Goal: Navigation & Orientation: Find specific page/section

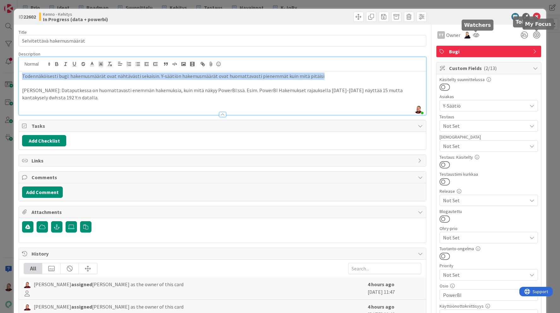
scroll to position [239, 0]
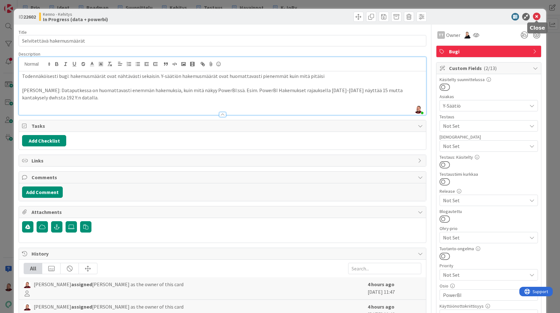
click at [539, 16] on icon at bounding box center [537, 17] width 8 height 8
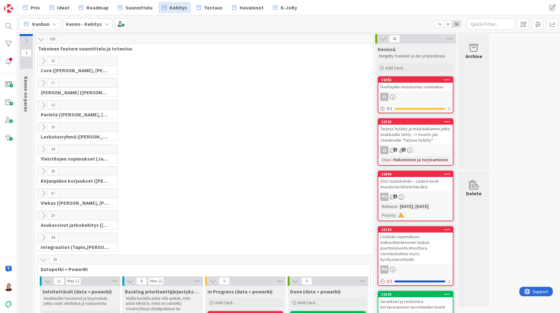
click at [43, 170] on icon at bounding box center [43, 171] width 7 height 7
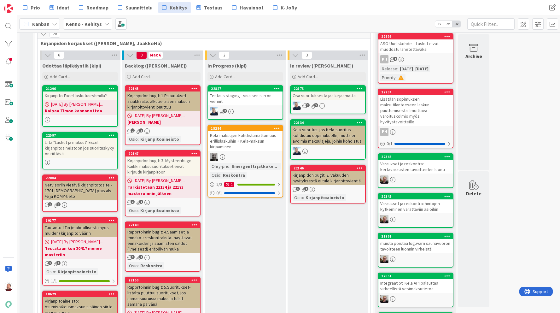
scroll to position [136, 0]
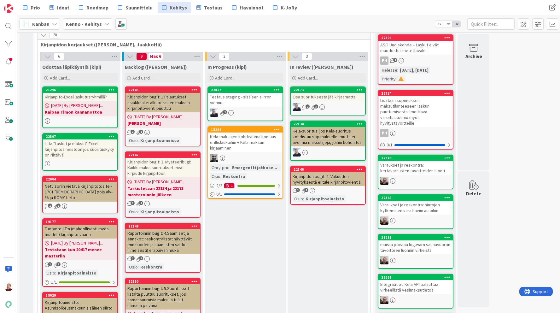
click at [52, 23] on icon at bounding box center [54, 23] width 5 height 5
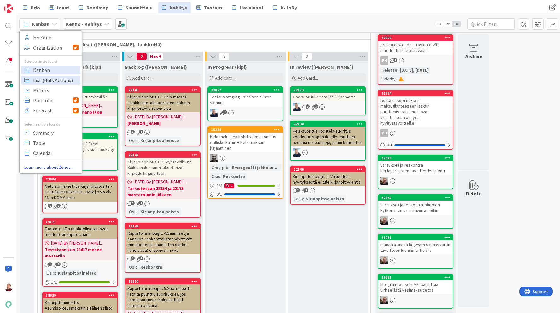
click at [36, 80] on span "List (Bulk Actions)" at bounding box center [55, 79] width 45 height 9
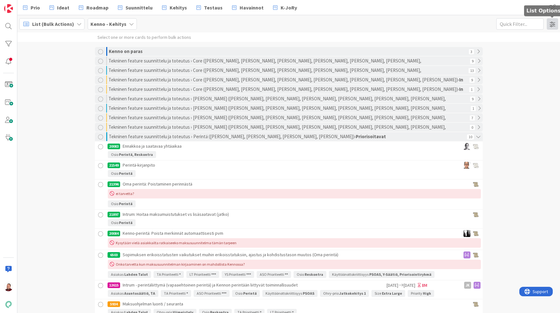
click at [551, 27] on span at bounding box center [552, 23] width 11 height 11
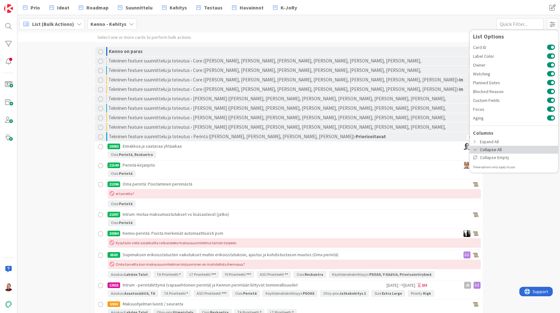
click at [498, 150] on div "Collapse All" at bounding box center [514, 150] width 88 height 8
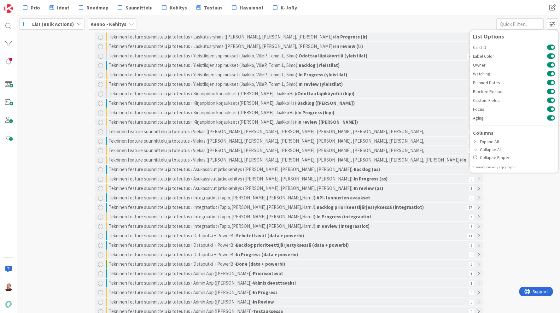
scroll to position [138, 0]
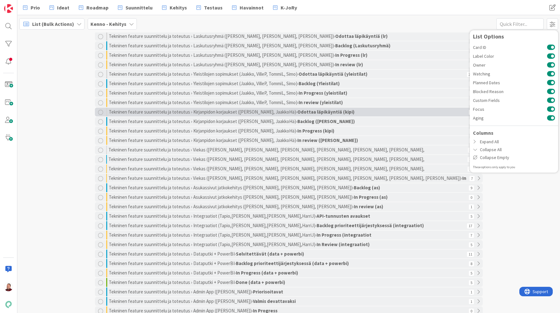
click at [101, 113] on div at bounding box center [100, 112] width 5 height 5
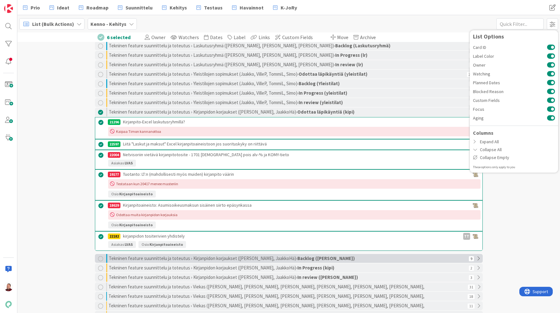
click at [99, 258] on div at bounding box center [100, 258] width 5 height 5
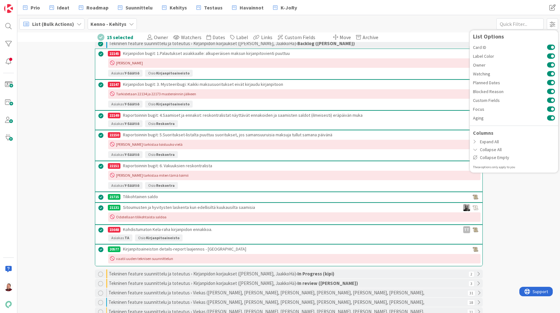
scroll to position [377, 0]
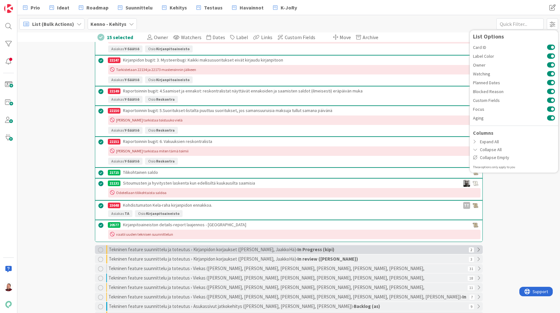
click at [101, 249] on div at bounding box center [100, 249] width 5 height 5
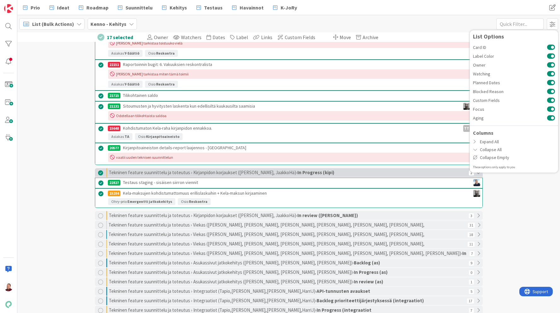
scroll to position [458, 0]
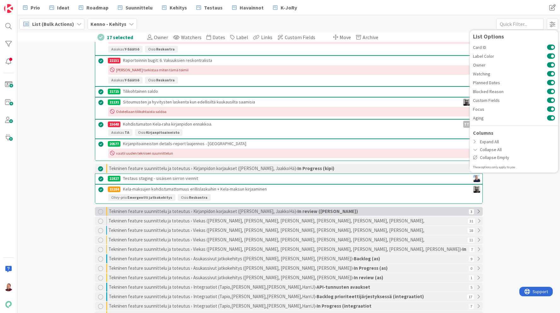
click at [98, 212] on div at bounding box center [100, 211] width 5 height 5
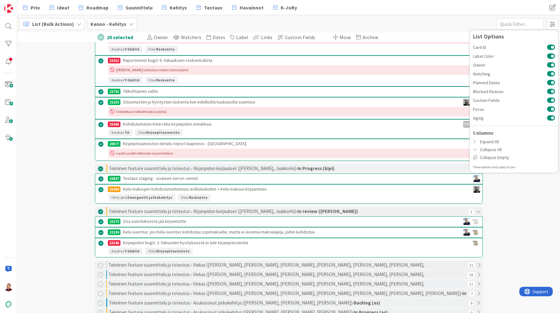
click at [427, 20] on div "List (Bulk Actions) My Zone Organization Select a single board Kanban List (Bul…" at bounding box center [288, 23] width 543 height 17
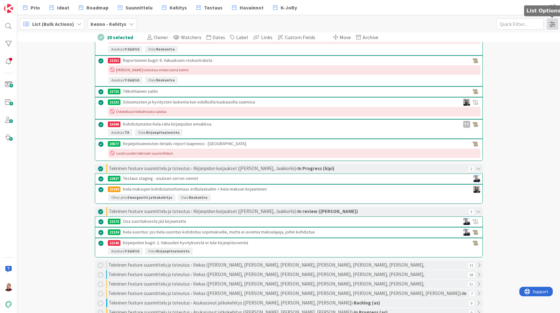
click at [554, 23] on span at bounding box center [552, 23] width 11 height 11
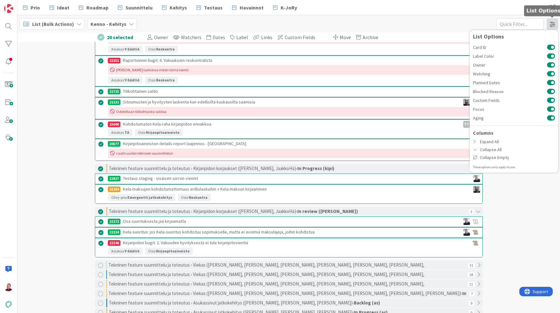
click at [554, 23] on span at bounding box center [552, 23] width 11 height 11
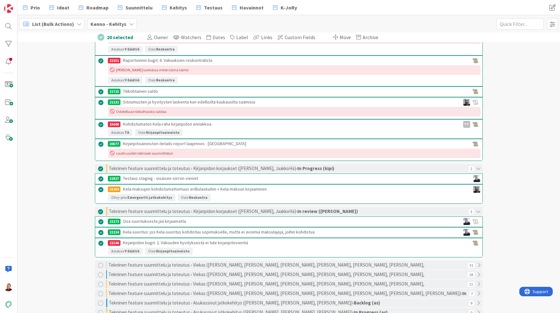
click at [56, 25] on span "List (Bulk Actions)" at bounding box center [53, 24] width 42 height 8
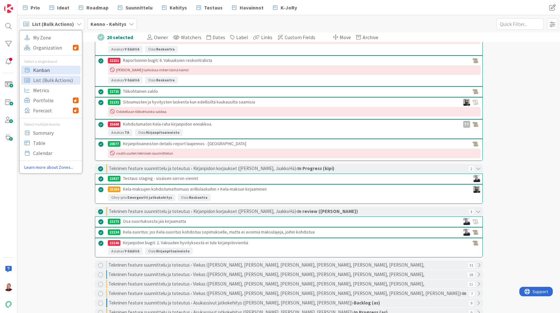
click at [49, 68] on span "Kanban" at bounding box center [55, 69] width 45 height 9
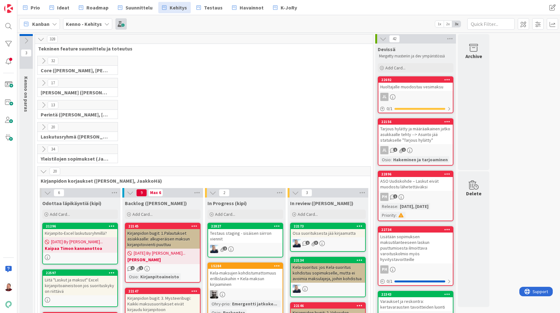
click at [117, 19] on span at bounding box center [120, 23] width 11 height 11
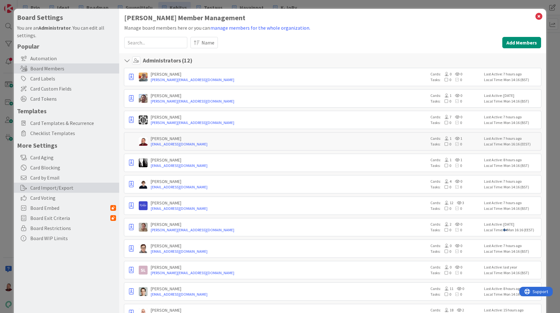
click at [70, 185] on div "Card Import/Export" at bounding box center [66, 188] width 105 height 10
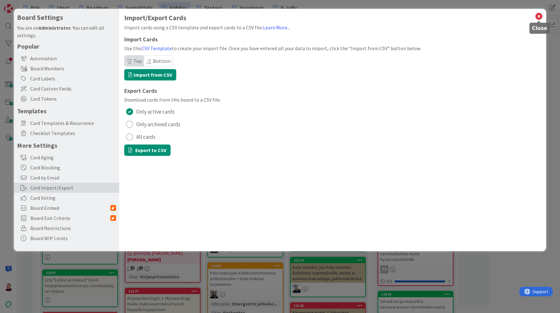
click at [539, 15] on icon at bounding box center [539, 16] width 8 height 9
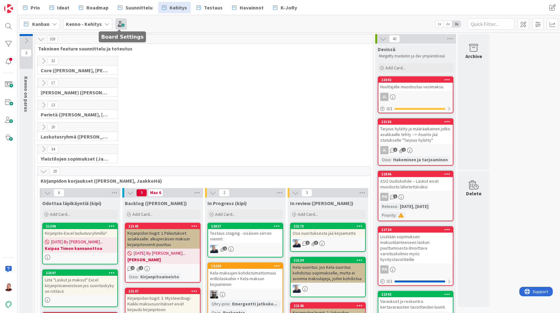
click at [121, 23] on span at bounding box center [120, 23] width 11 height 11
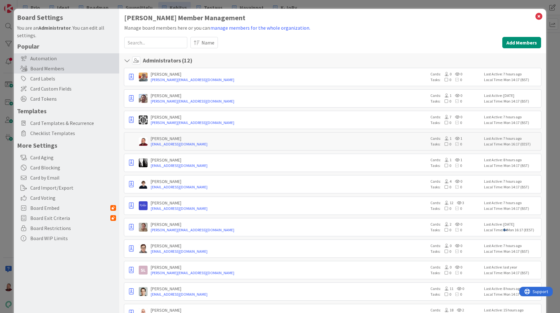
click at [66, 60] on div "Automation" at bounding box center [66, 58] width 105 height 10
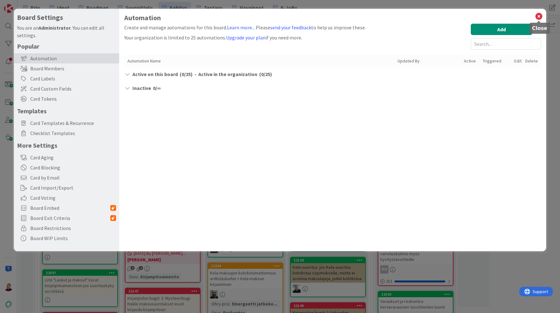
click at [538, 17] on icon at bounding box center [539, 16] width 8 height 9
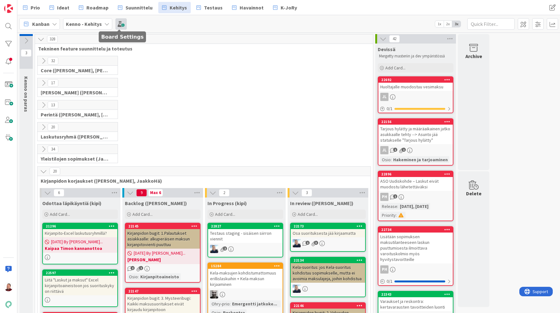
click at [116, 20] on span at bounding box center [120, 23] width 11 height 11
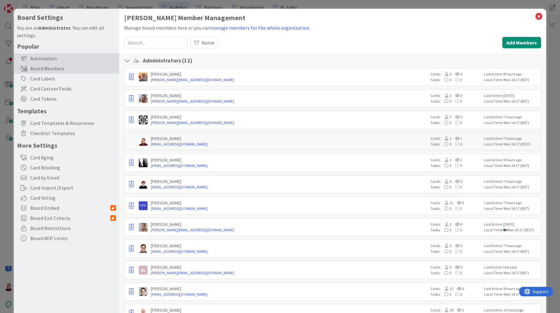
click at [54, 59] on div "Automation" at bounding box center [66, 58] width 105 height 10
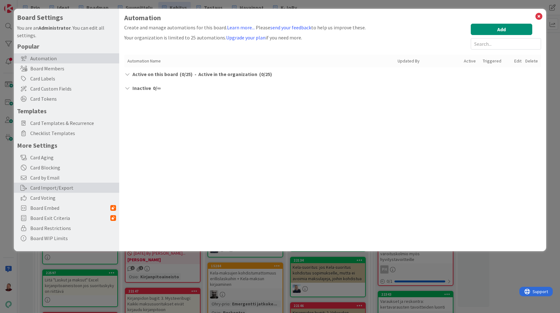
click at [56, 184] on div "Card Import/Export" at bounding box center [66, 188] width 105 height 10
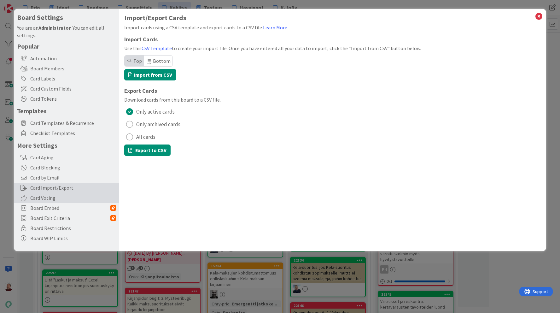
click at [51, 197] on span "Card Voting" at bounding box center [73, 198] width 86 height 8
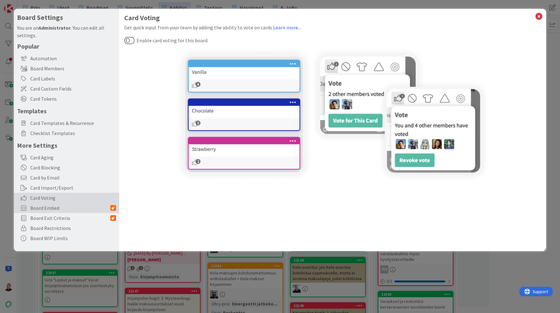
click at [49, 208] on span "Board Embed" at bounding box center [70, 208] width 80 height 8
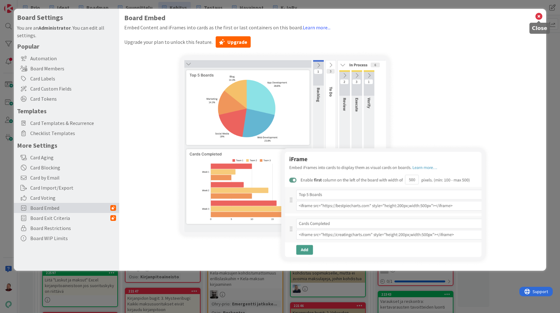
click at [538, 15] on icon at bounding box center [539, 16] width 8 height 9
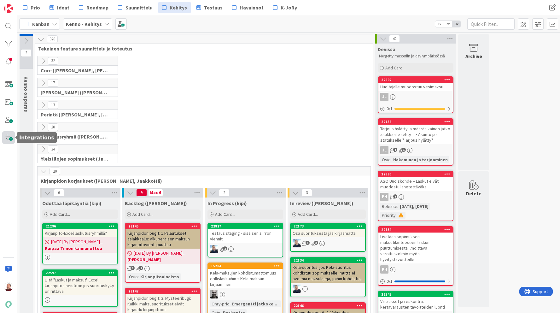
click at [5, 137] on span at bounding box center [8, 137] width 13 height 13
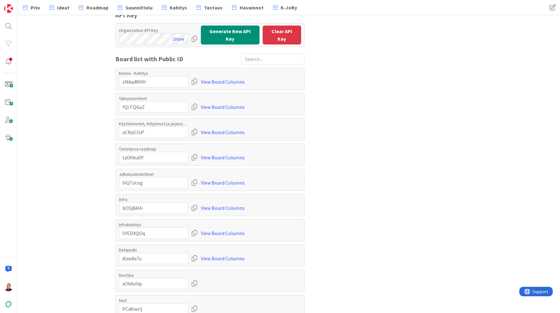
scroll to position [71, 0]
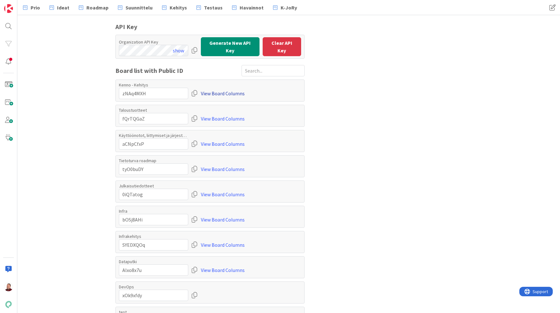
click at [209, 90] on link "View Board Columns" at bounding box center [223, 93] width 44 height 11
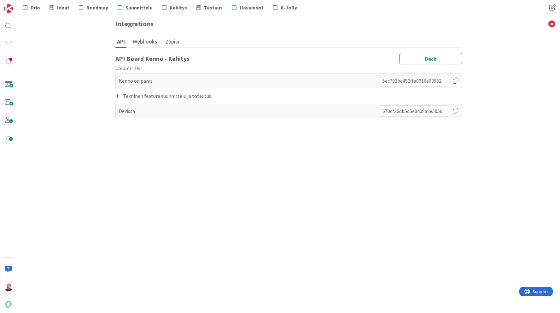
scroll to position [0, 0]
click at [118, 95] on icon at bounding box center [117, 95] width 4 height 5
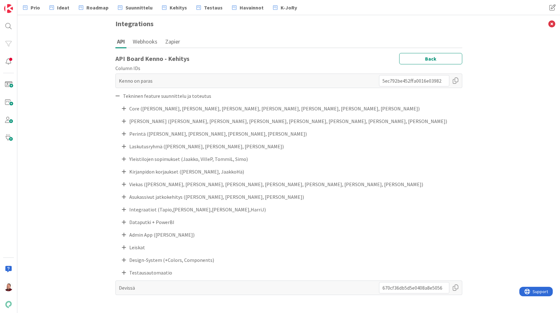
click at [123, 173] on icon at bounding box center [124, 171] width 4 height 5
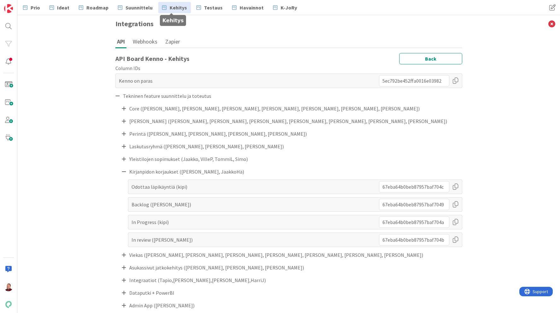
click at [170, 4] on span "Kehitys" at bounding box center [178, 8] width 17 height 8
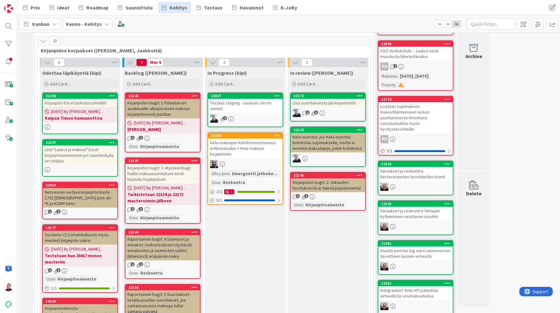
scroll to position [130, 0]
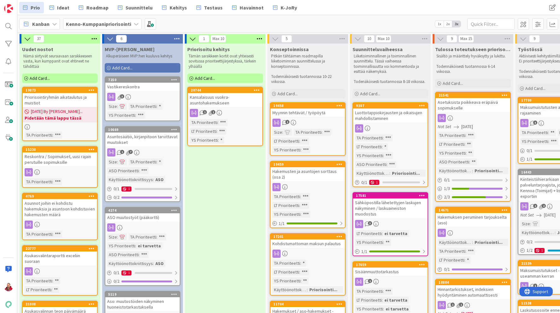
scroll to position [35, 0]
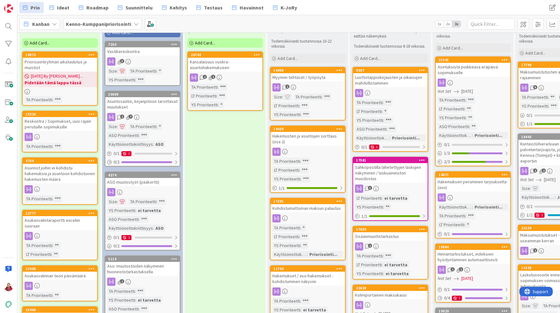
click at [11, 130] on div at bounding box center [8, 156] width 17 height 313
click at [11, 138] on span at bounding box center [8, 137] width 13 height 13
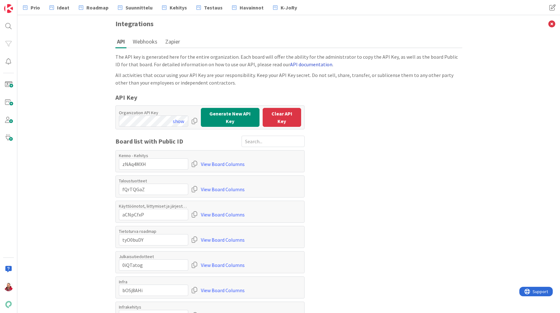
click at [290, 65] on link "API documentation" at bounding box center [311, 64] width 42 height 6
click at [192, 117] on div at bounding box center [195, 120] width 6 height 11
